Goal: Navigation & Orientation: Understand site structure

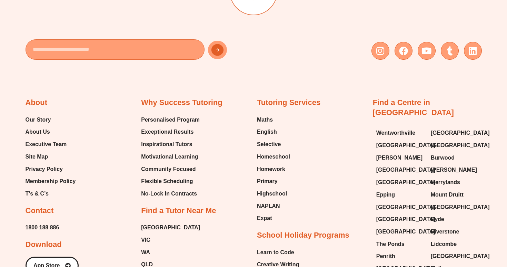
scroll to position [449, 0]
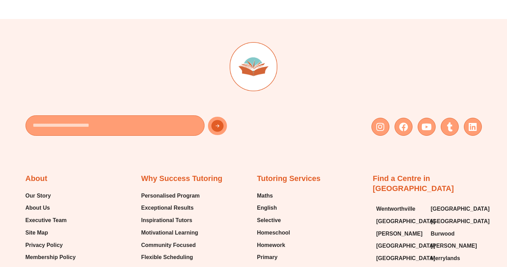
click at [218, 126] on button "New Form" at bounding box center [229, 126] width 42 height 19
click at [262, 135] on div "Instagram Facebook Youtube Tumblr Linkedin" at bounding box center [369, 127] width 225 height 18
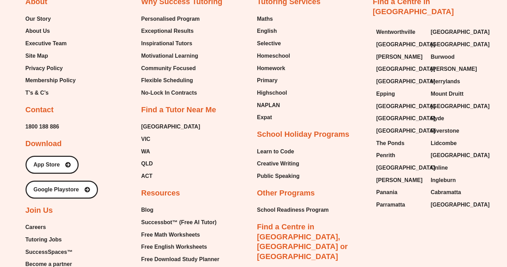
scroll to position [617, 0]
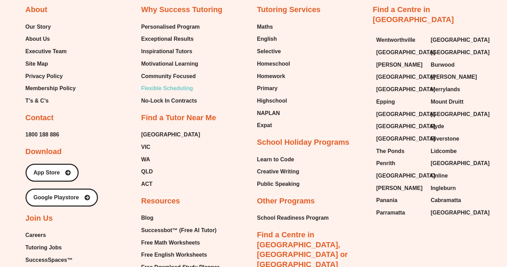
click at [183, 85] on span "Flexible Scheduling" at bounding box center [167, 88] width 52 height 10
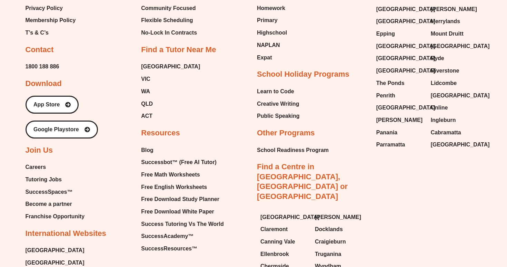
scroll to position [1355, 0]
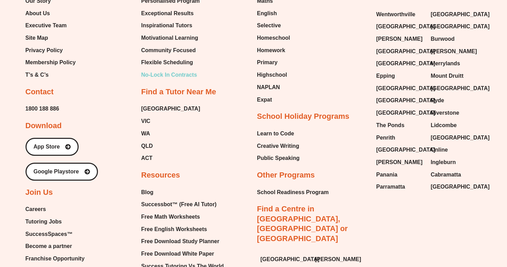
click at [180, 74] on span "No-Lock In Contracts" at bounding box center [169, 75] width 56 height 10
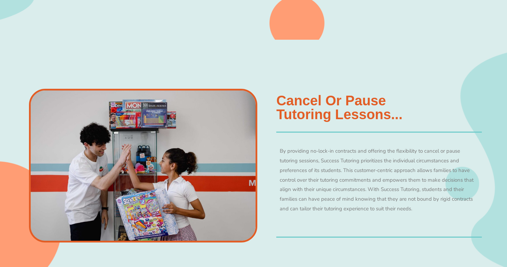
scroll to position [561, 0]
